Goal: Information Seeking & Learning: Learn about a topic

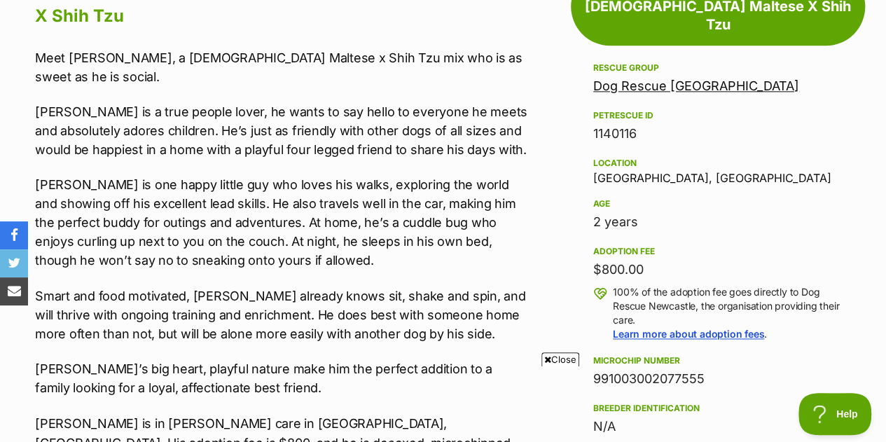
scroll to position [810, 0]
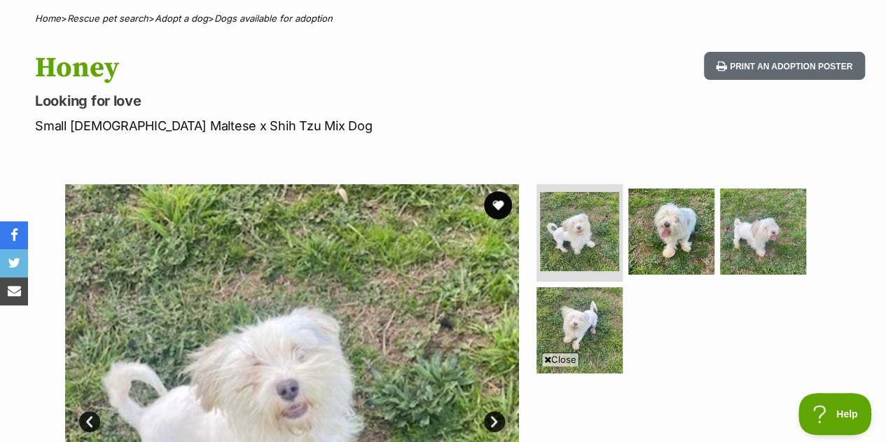
scroll to position [106, 0]
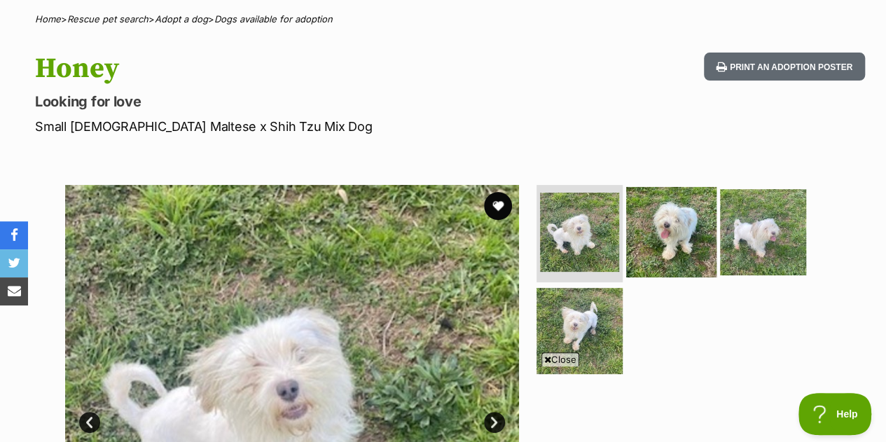
click at [651, 251] on img at bounding box center [671, 231] width 90 height 90
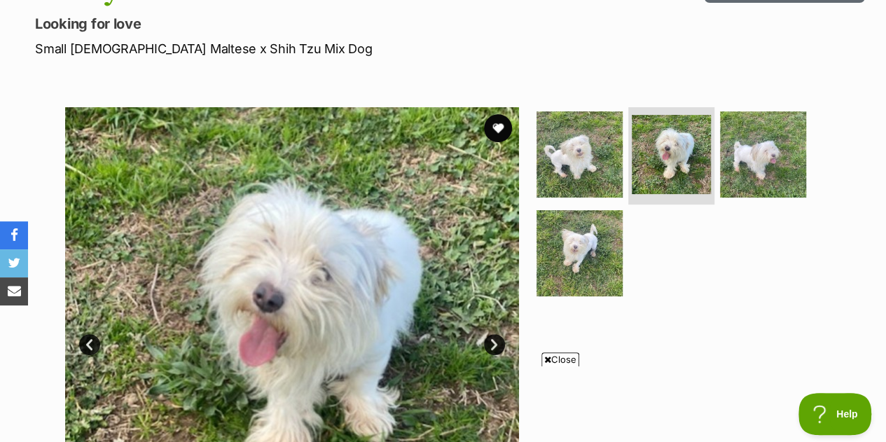
scroll to position [187, 0]
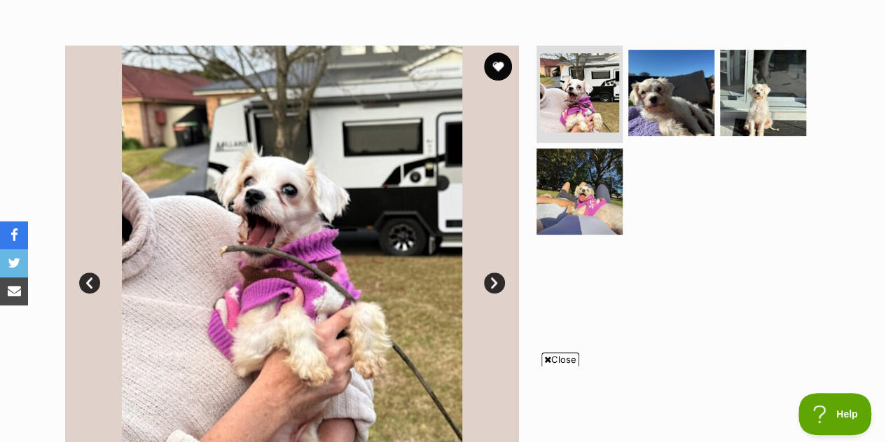
scroll to position [245, 0]
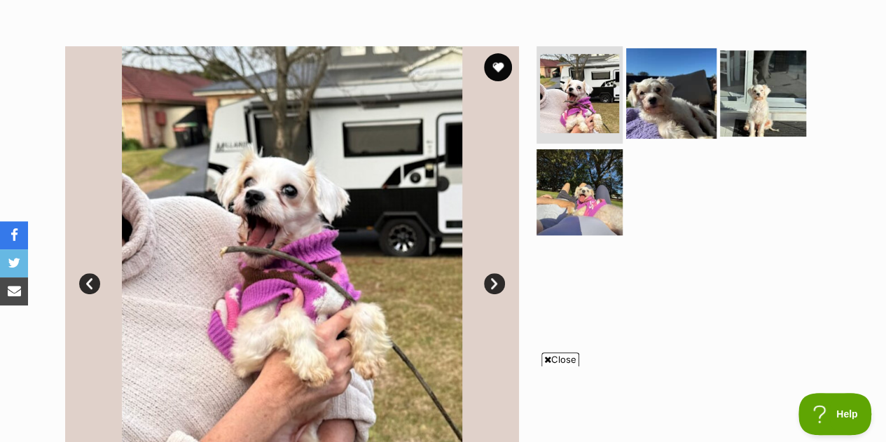
click at [655, 84] on img at bounding box center [671, 93] width 90 height 90
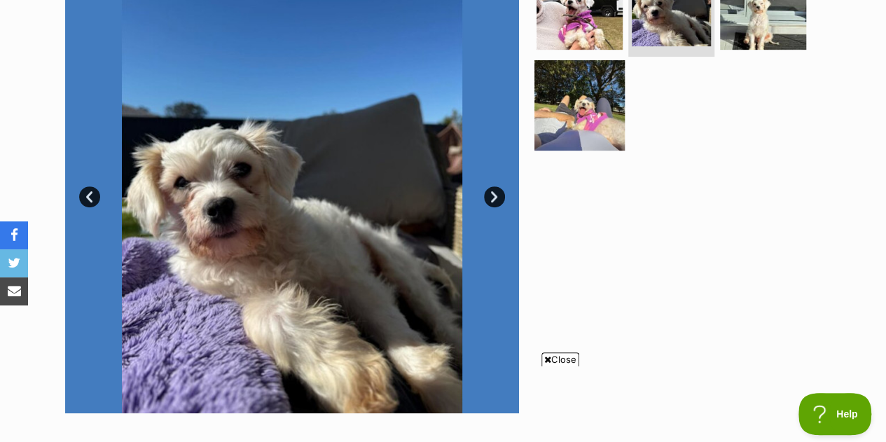
scroll to position [343, 0]
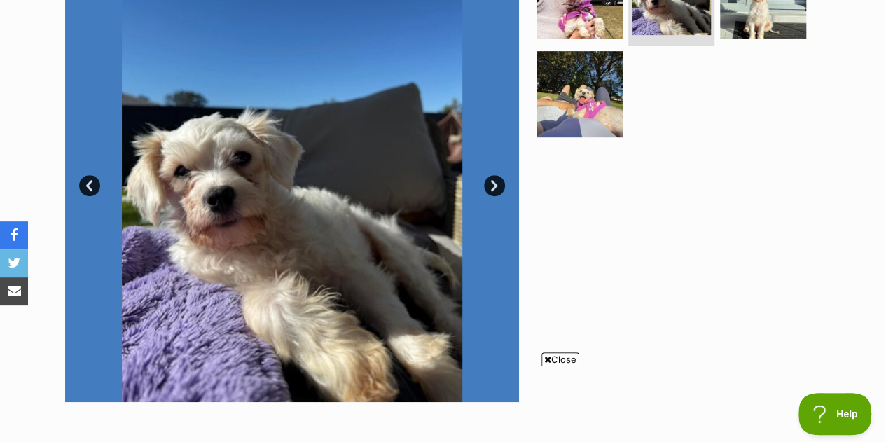
click at [491, 188] on link "Next" at bounding box center [494, 185] width 21 height 21
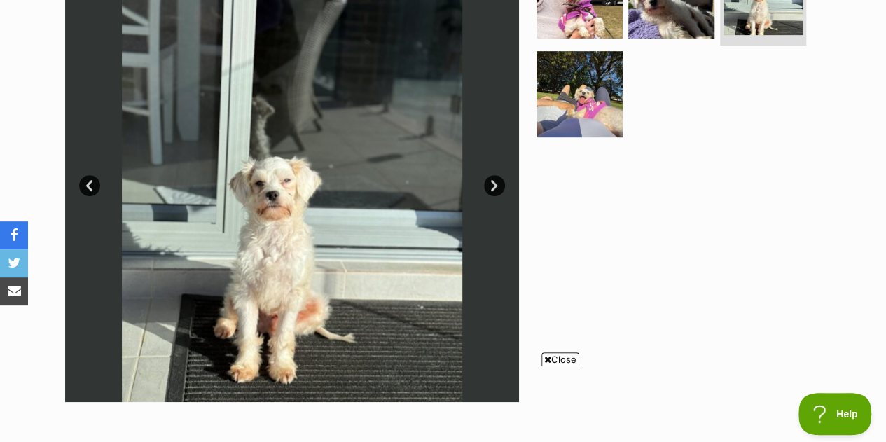
click at [491, 188] on link "Next" at bounding box center [494, 185] width 21 height 21
